Goal: Task Accomplishment & Management: Use online tool/utility

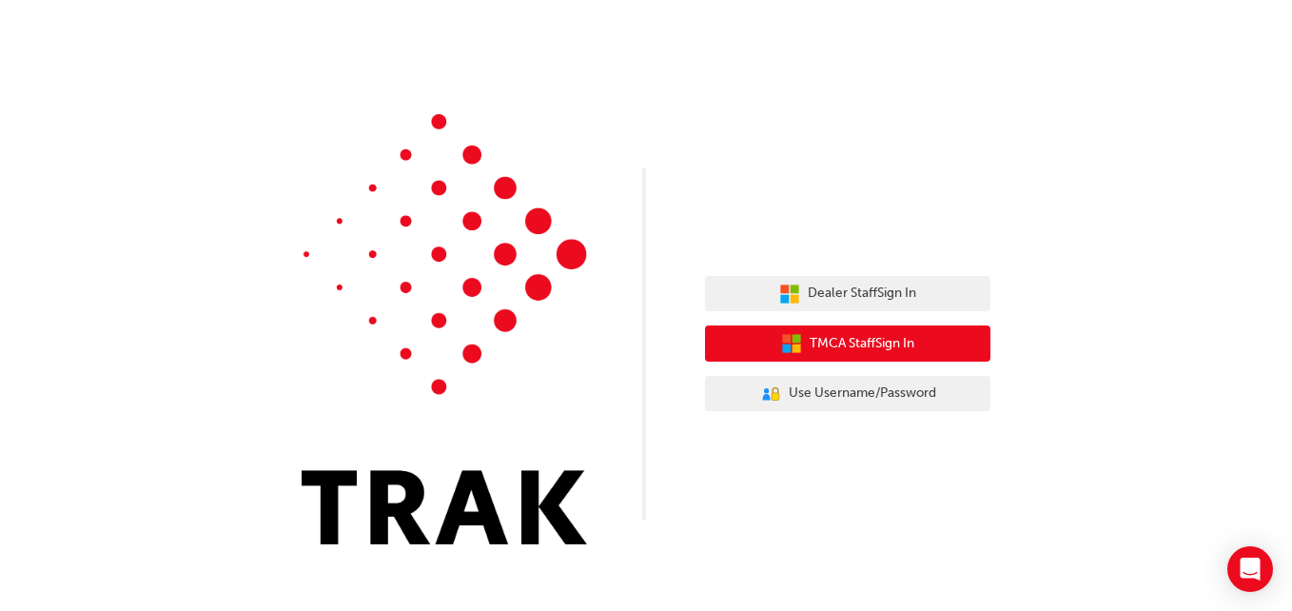
click at [889, 336] on span "TMCA Staff Sign In" at bounding box center [862, 344] width 105 height 22
click at [863, 338] on span "TMCA Staff Sign In" at bounding box center [862, 344] width 105 height 22
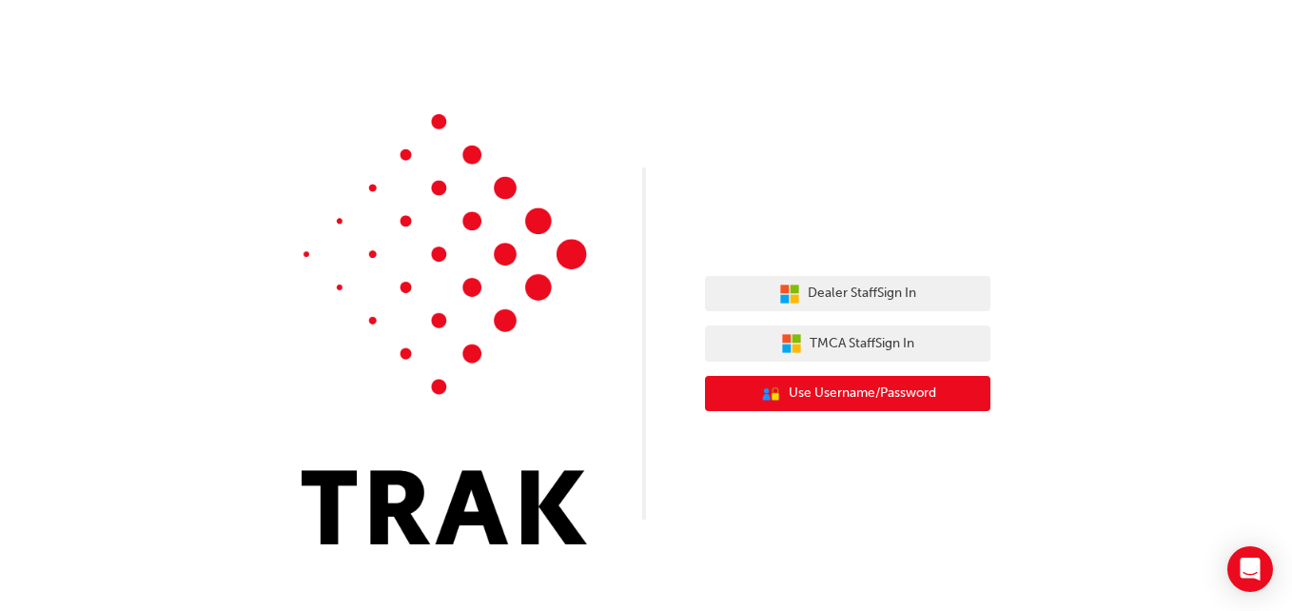
click at [806, 378] on button "User Authentication Icon - Blue Person, Gold Lock Use Username/Password" at bounding box center [847, 394] width 285 height 36
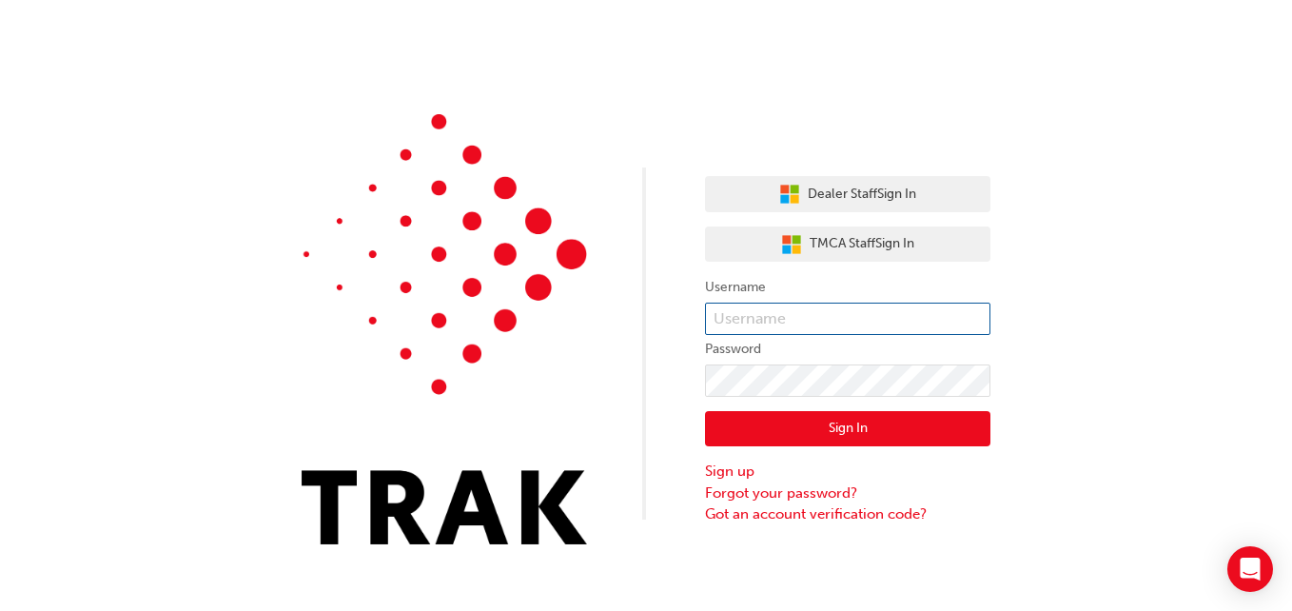
click at [780, 320] on input "text" at bounding box center [847, 319] width 285 height 32
type input "[PERSON_NAME].rana"
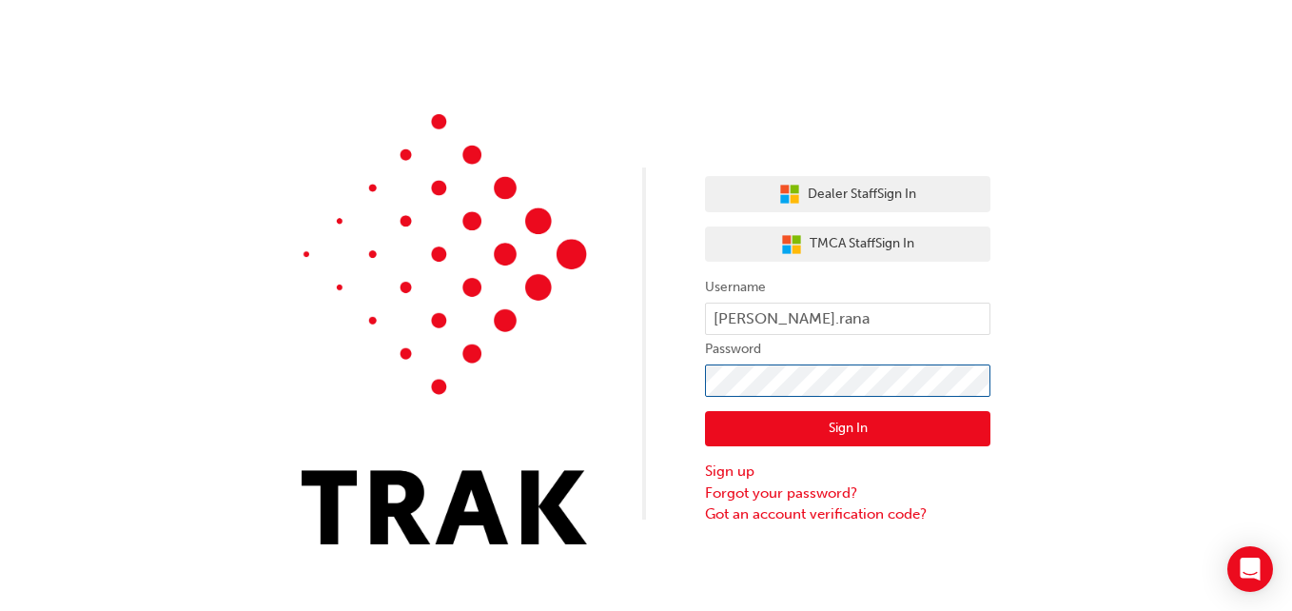
click button "Sign In" at bounding box center [847, 429] width 285 height 36
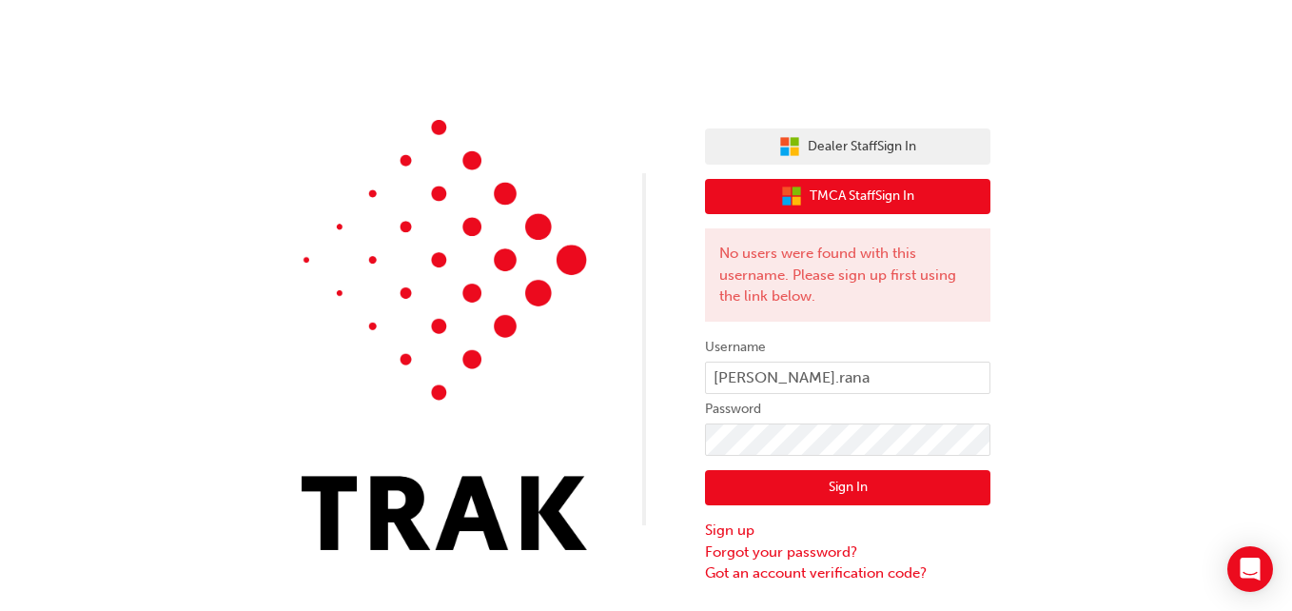
click at [844, 206] on span "TMCA Staff Sign In" at bounding box center [862, 197] width 105 height 22
